Goal: Transaction & Acquisition: Purchase product/service

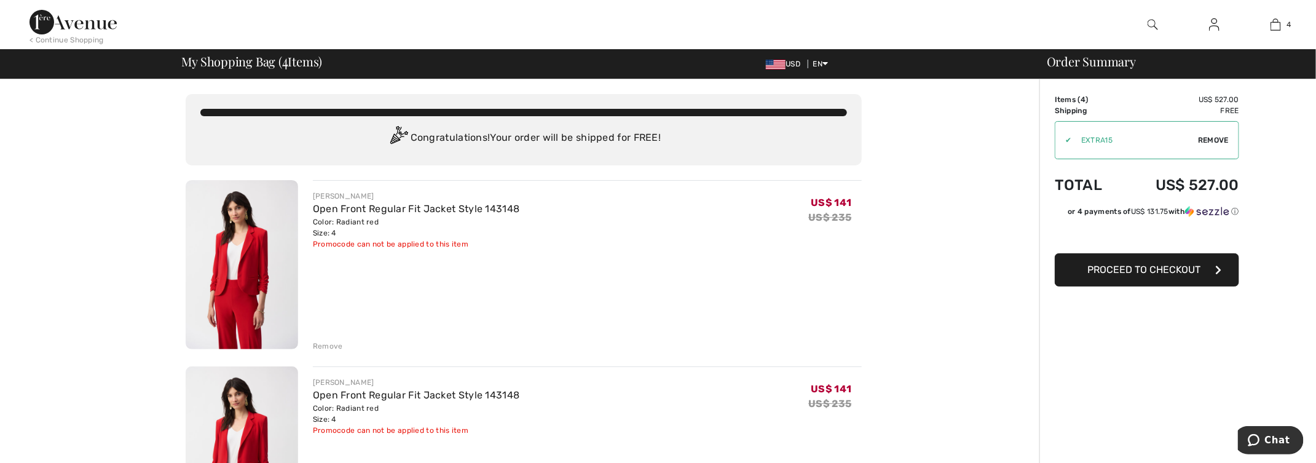
click at [323, 342] on div "Remove" at bounding box center [328, 346] width 30 height 11
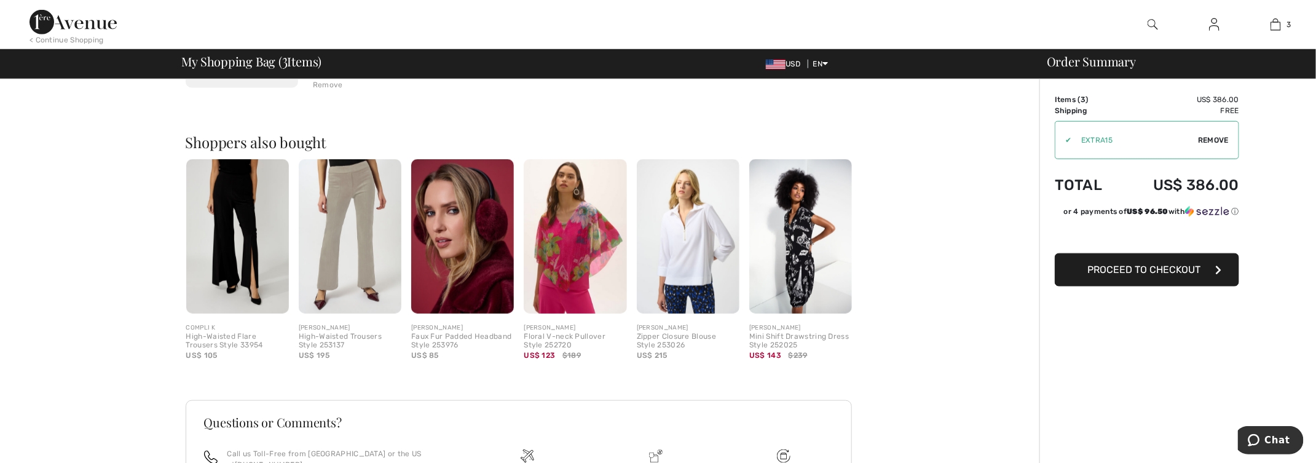
scroll to position [615, 0]
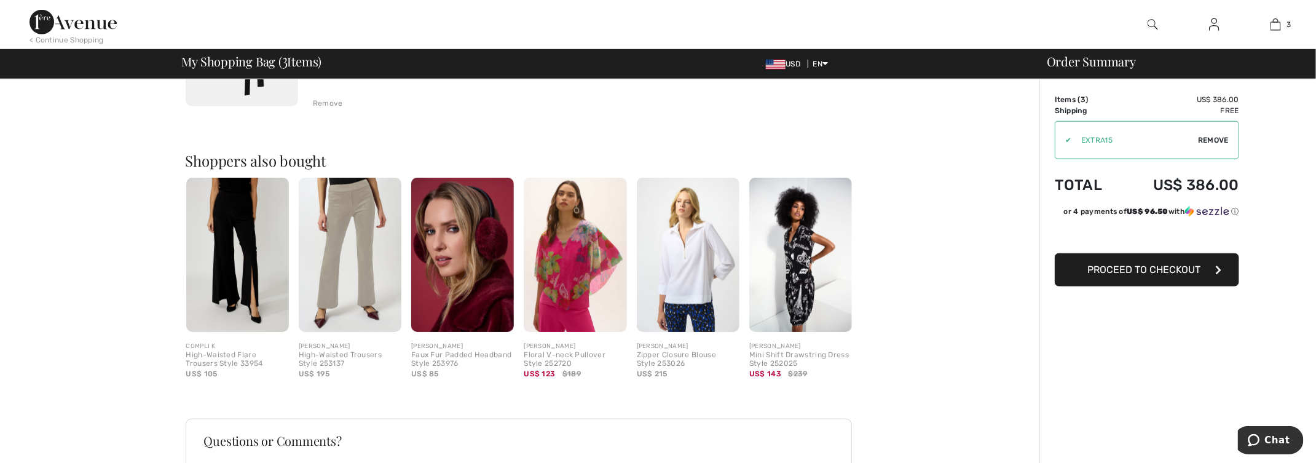
click at [362, 214] on img at bounding box center [350, 255] width 103 height 154
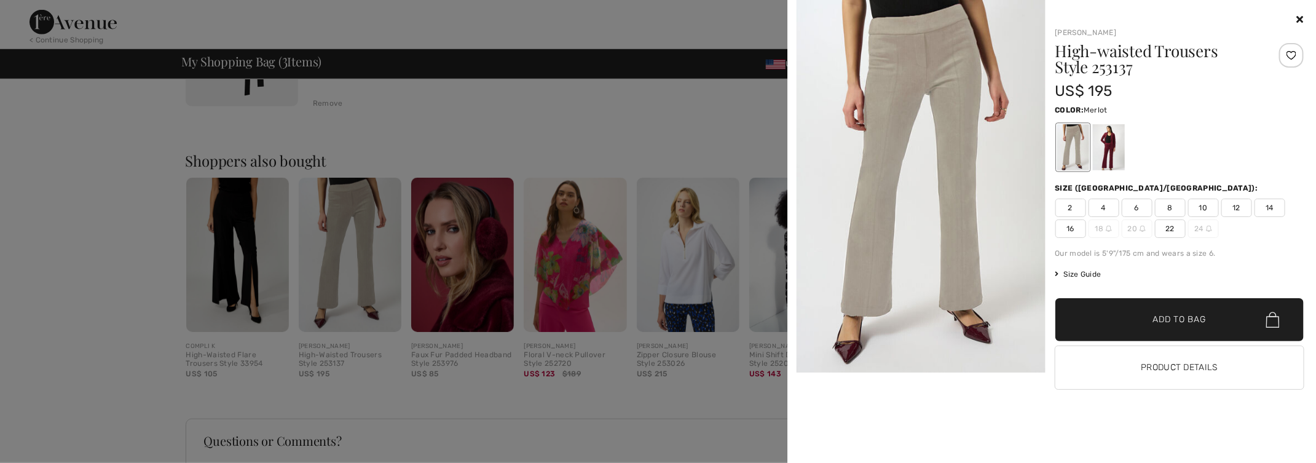
click at [1109, 144] on div at bounding box center [1109, 147] width 32 height 46
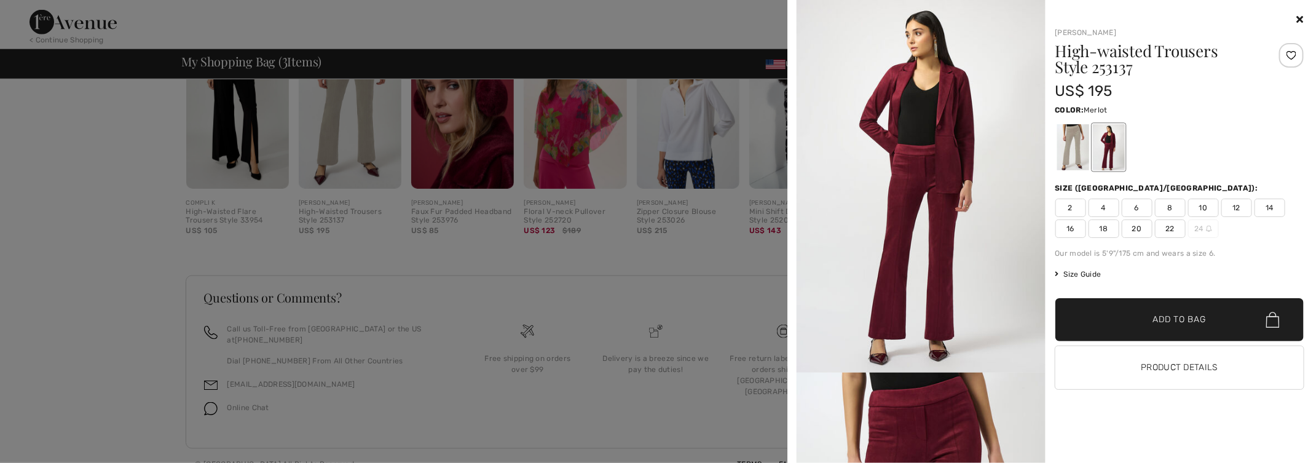
scroll to position [762, 0]
click at [1300, 17] on icon at bounding box center [1300, 19] width 7 height 10
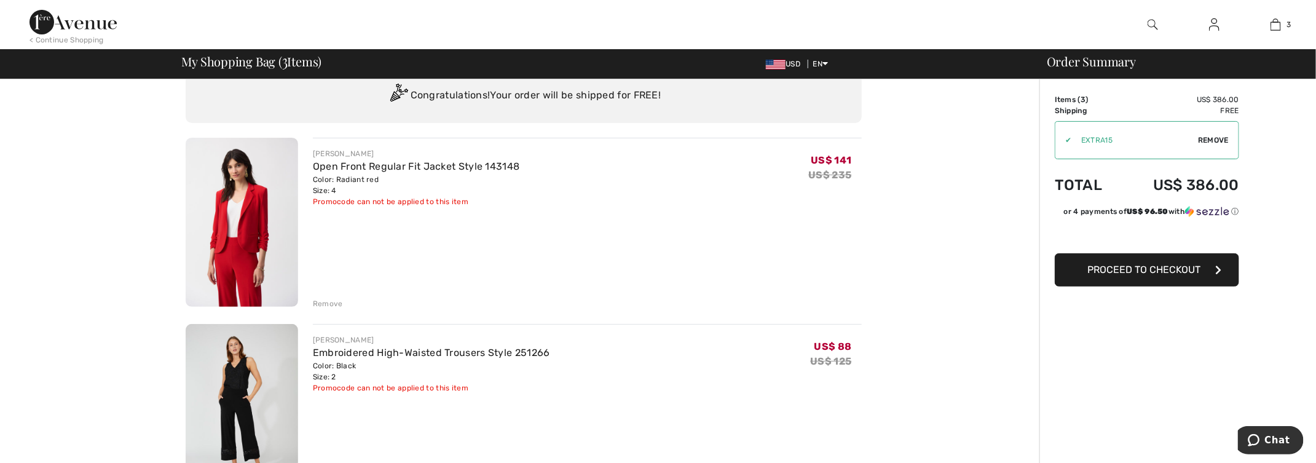
scroll to position [61, 0]
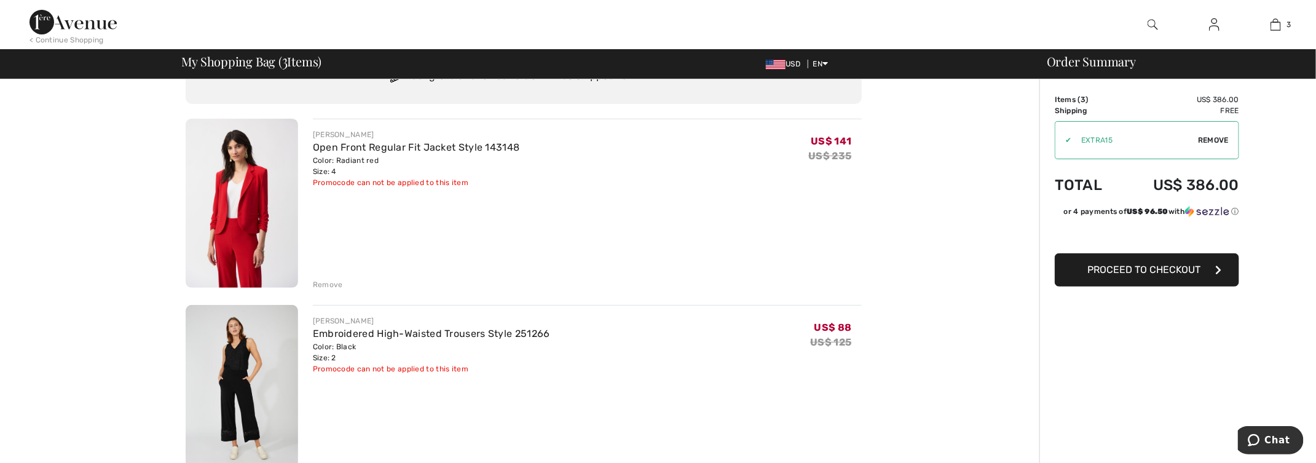
click at [1206, 140] on span "Remove" at bounding box center [1213, 140] width 31 height 11
click at [1151, 149] on input "TEXT" at bounding box center [1130, 140] width 149 height 37
type input "NEW15"
click at [1224, 139] on span "Apply" at bounding box center [1217, 140] width 25 height 11
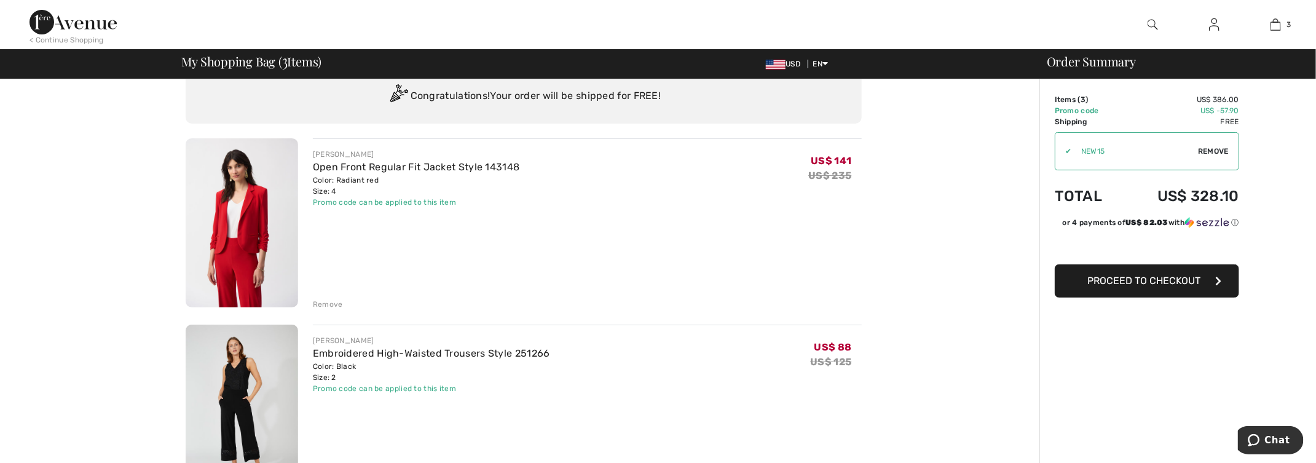
scroll to position [0, 0]
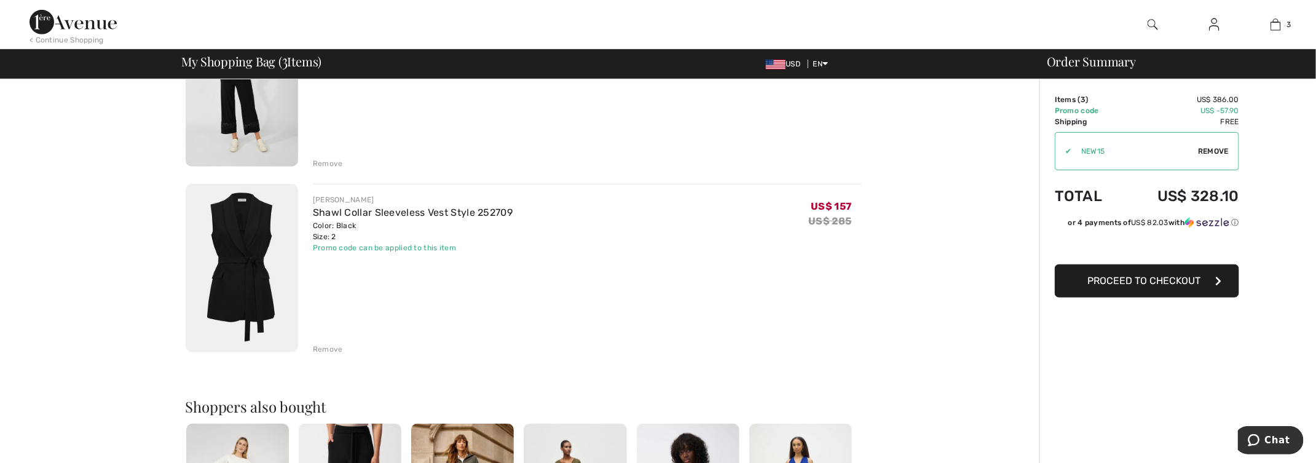
scroll to position [615, 0]
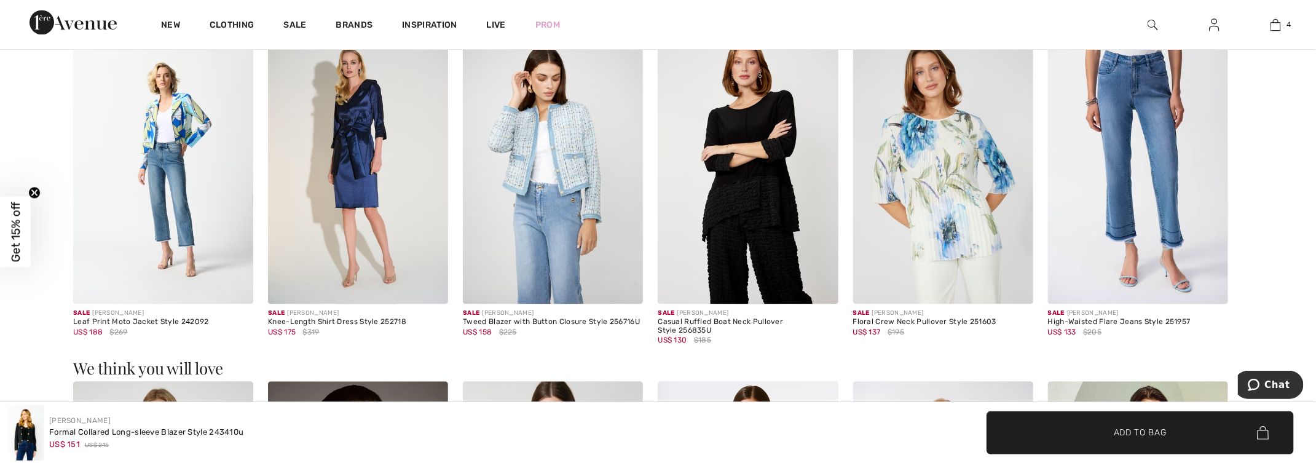
scroll to position [1353, 0]
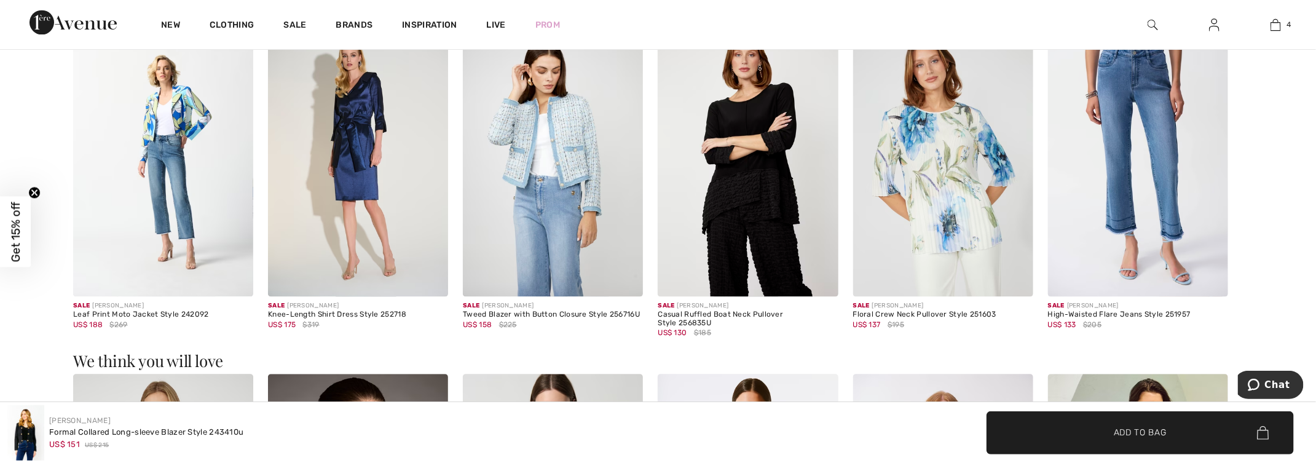
click at [1139, 157] on img at bounding box center [1138, 161] width 180 height 271
click at [1169, 198] on img at bounding box center [1138, 161] width 180 height 271
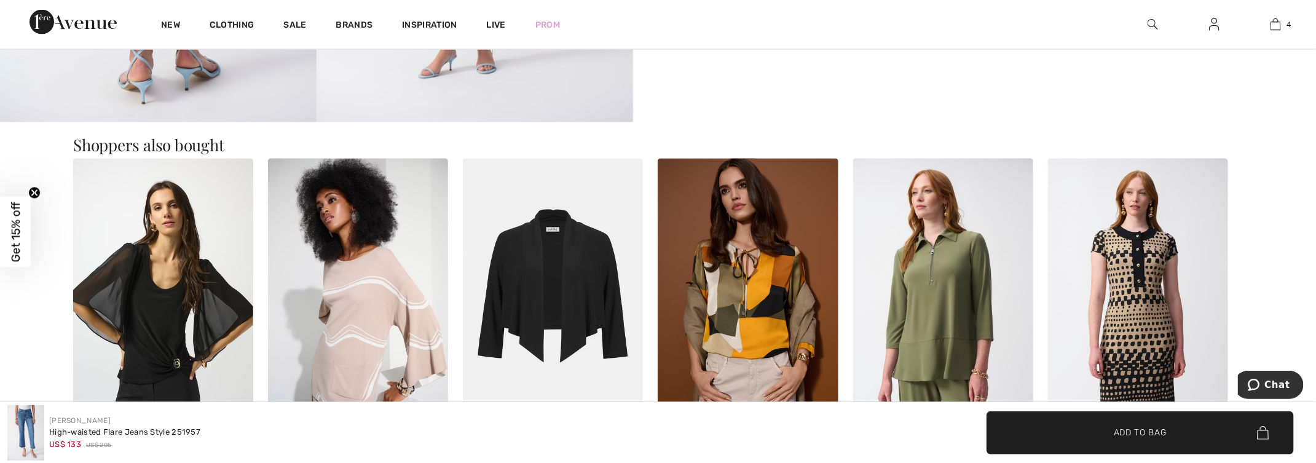
scroll to position [1291, 0]
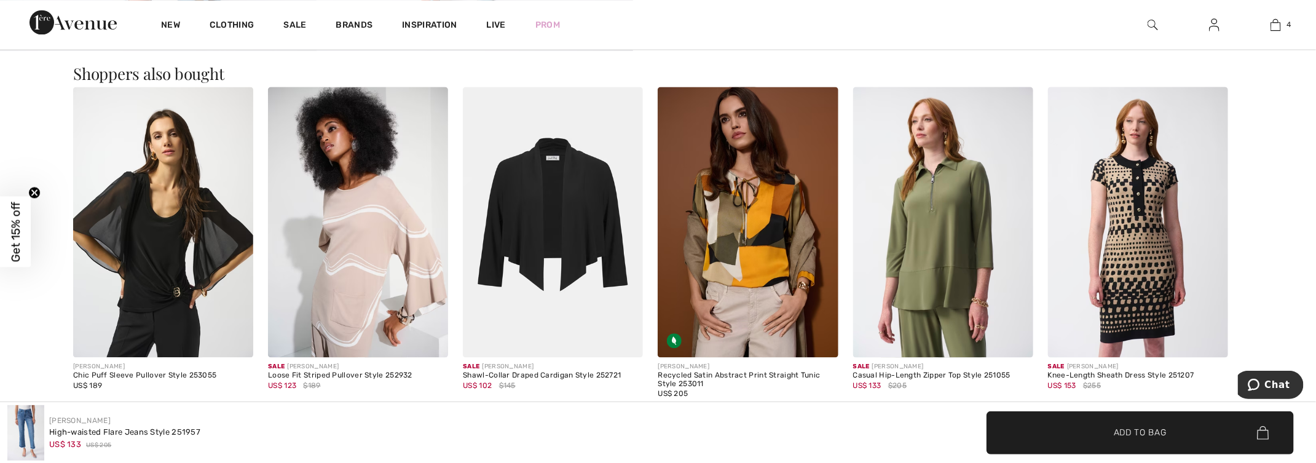
click at [590, 225] on img at bounding box center [553, 222] width 180 height 271
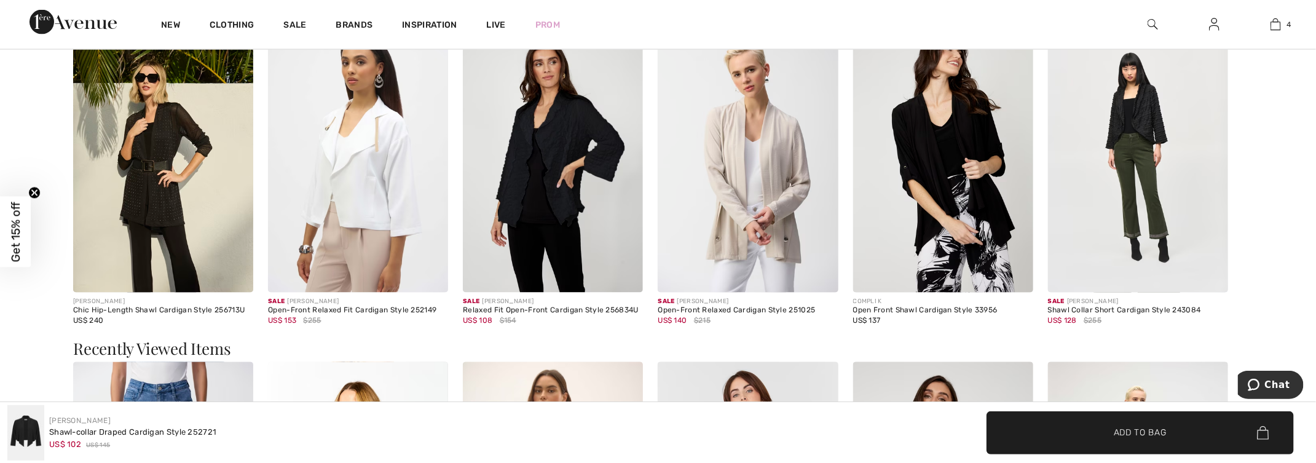
scroll to position [1230, 0]
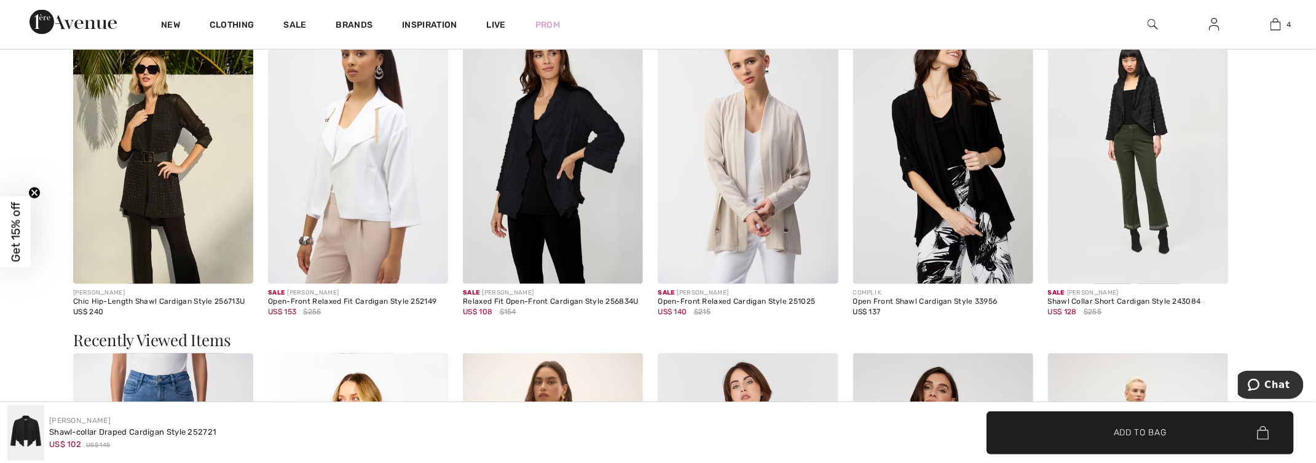
click at [943, 182] on img at bounding box center [943, 149] width 180 height 271
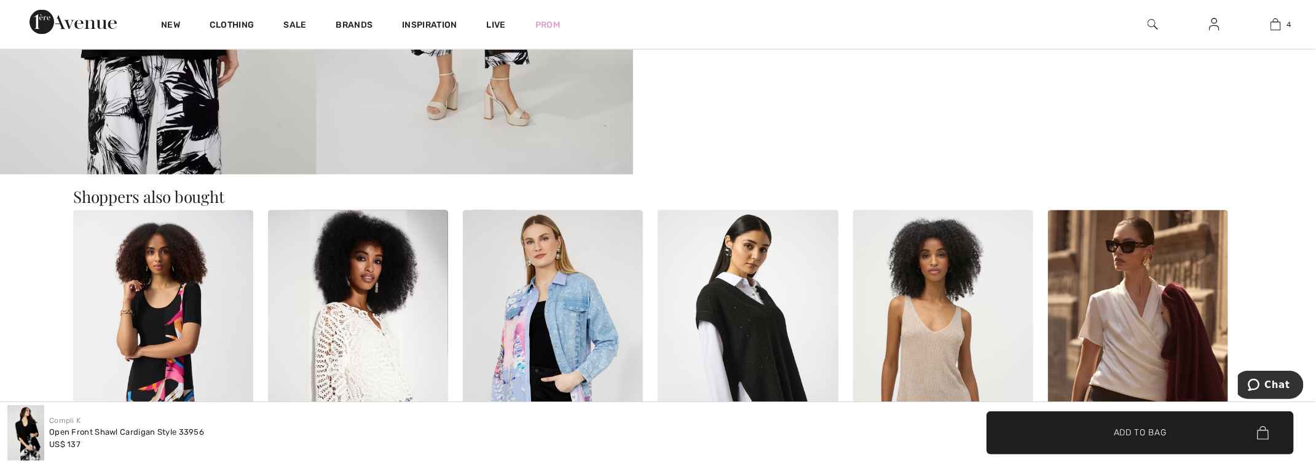
scroll to position [676, 0]
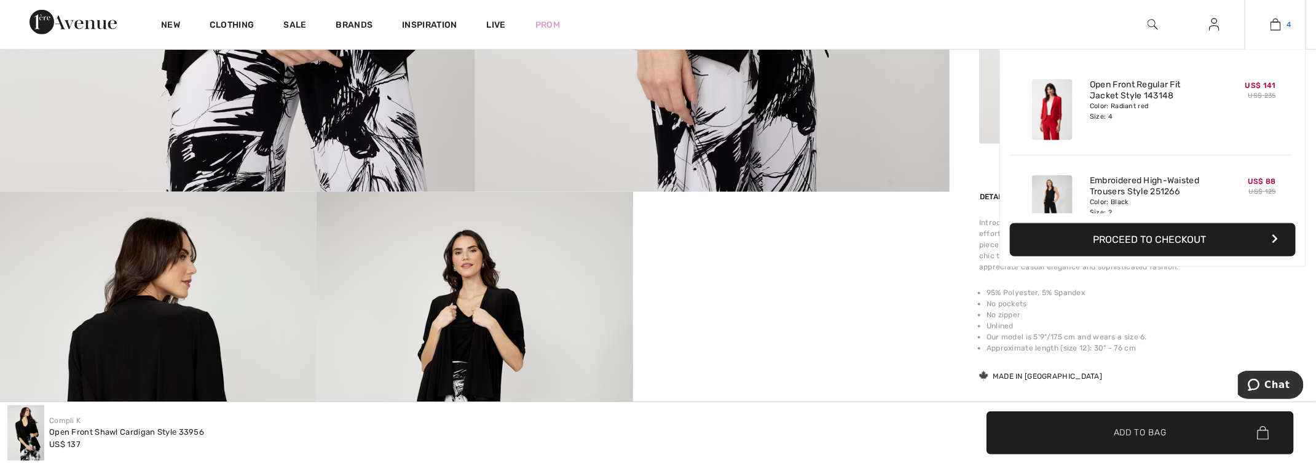
click at [1276, 28] on img at bounding box center [1276, 24] width 10 height 15
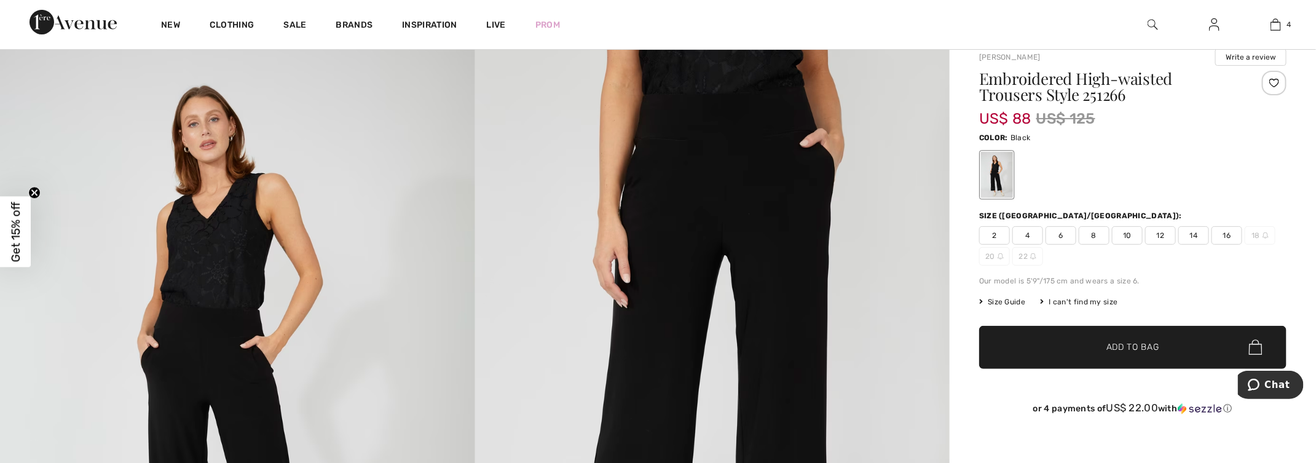
scroll to position [123, 0]
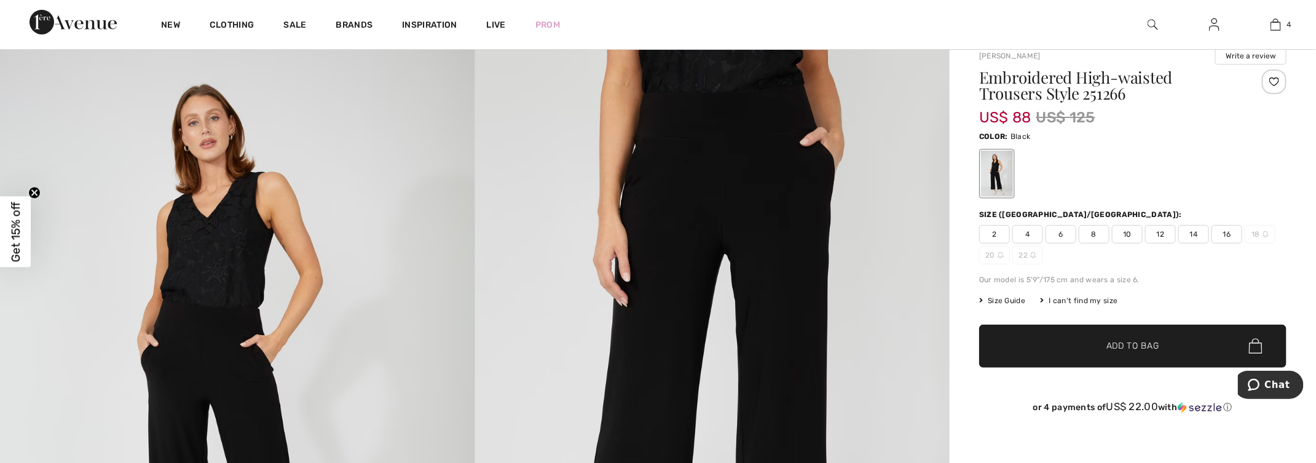
click at [998, 232] on span "2" at bounding box center [994, 234] width 31 height 18
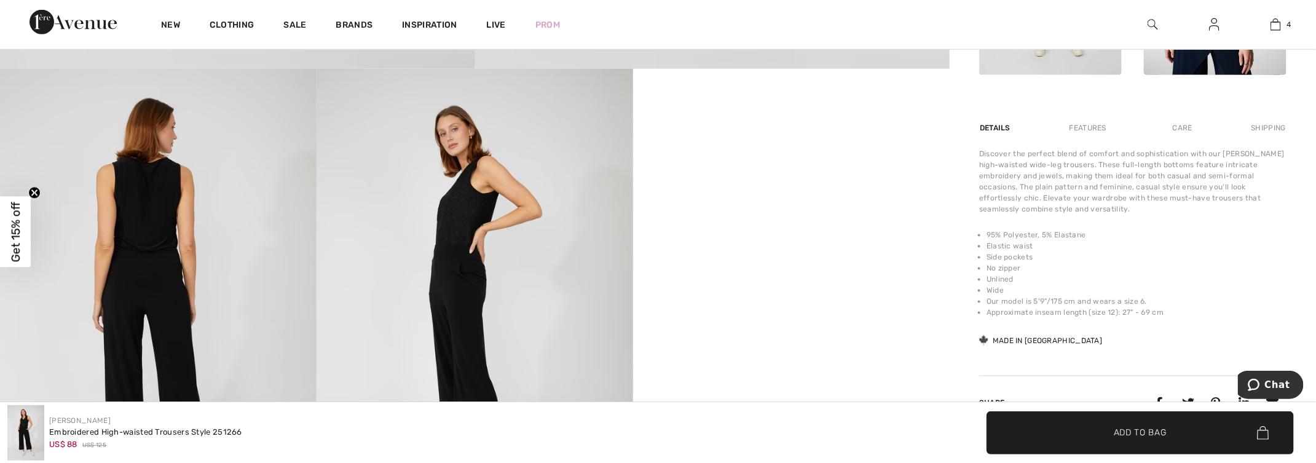
scroll to position [922, 0]
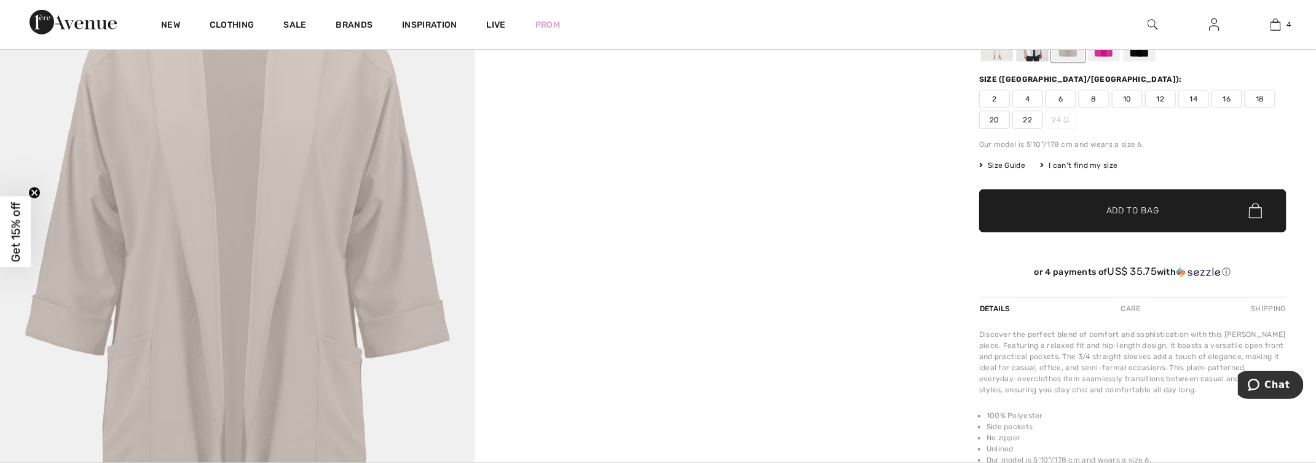
scroll to position [246, 0]
